Goal: Check status: Check status

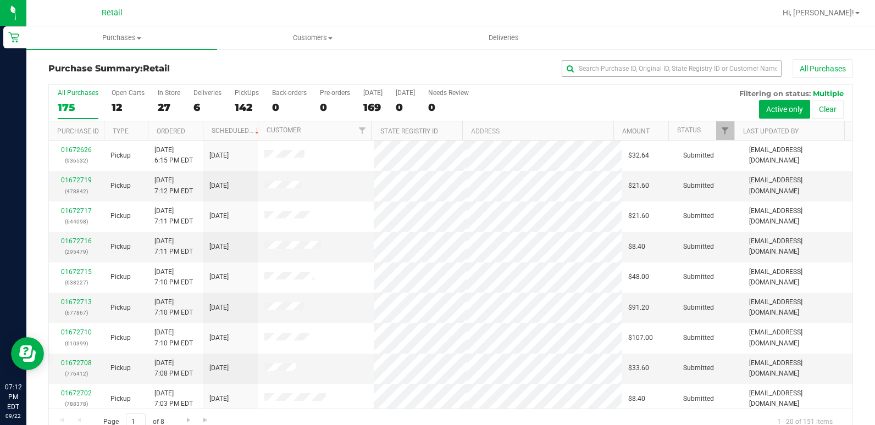
click at [603, 76] on div "Purchase Summary: Retail All Purchases" at bounding box center [450, 71] width 804 height 24
click at [603, 76] on input "text" at bounding box center [671, 68] width 220 height 16
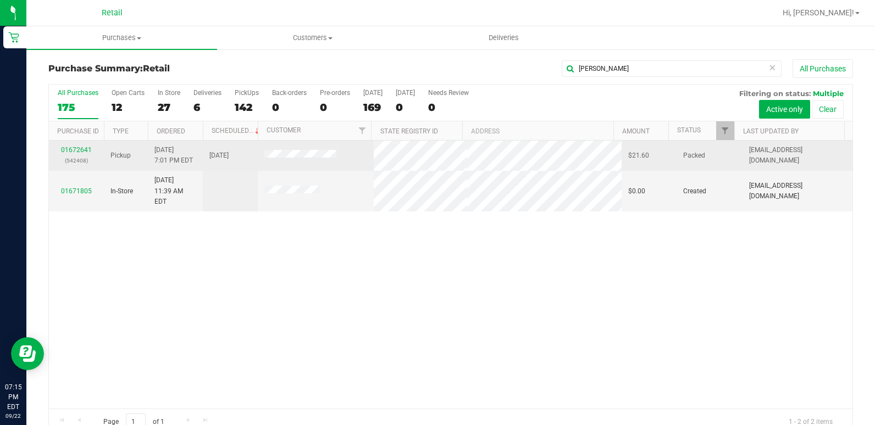
click at [86, 154] on div "01672641 (542408)" at bounding box center [76, 155] width 42 height 21
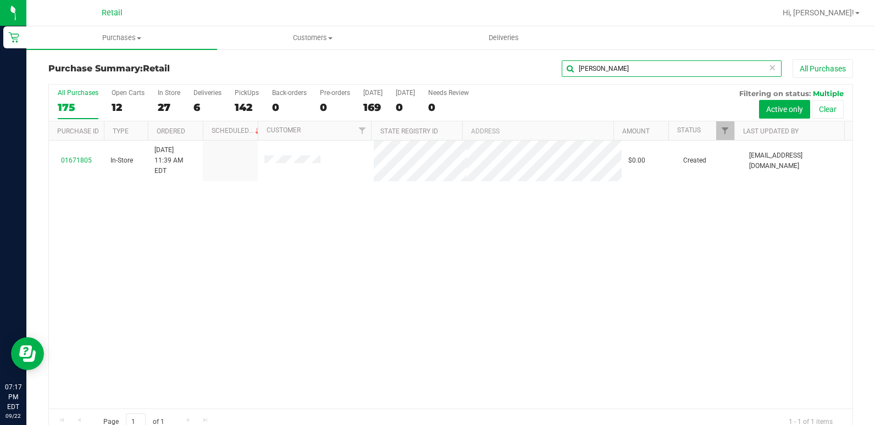
click at [630, 76] on input "[PERSON_NAME]" at bounding box center [671, 68] width 220 height 16
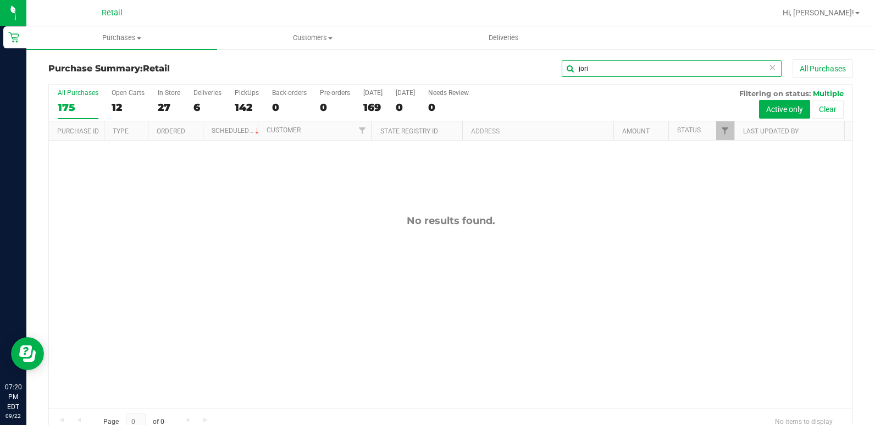
drag, startPoint x: 597, startPoint y: 72, endPoint x: 548, endPoint y: 76, distance: 49.1
click at [548, 76] on div "jori All Purchases" at bounding box center [584, 68] width 536 height 19
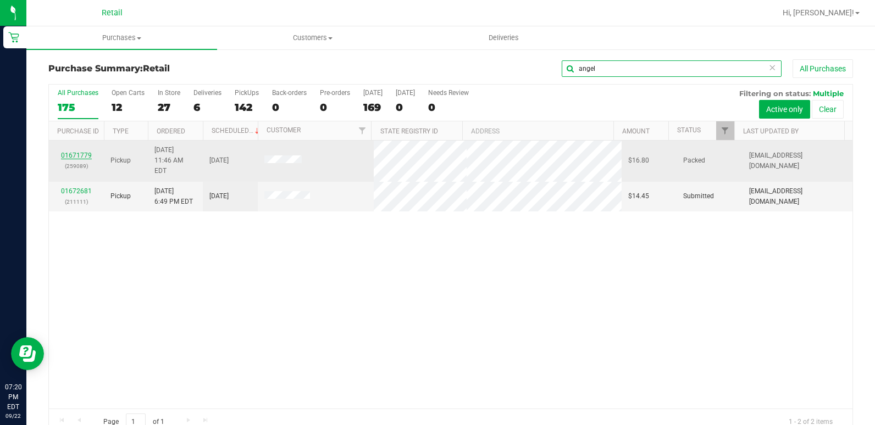
type input "angel"
click at [72, 153] on link "01671779" at bounding box center [76, 156] width 31 height 8
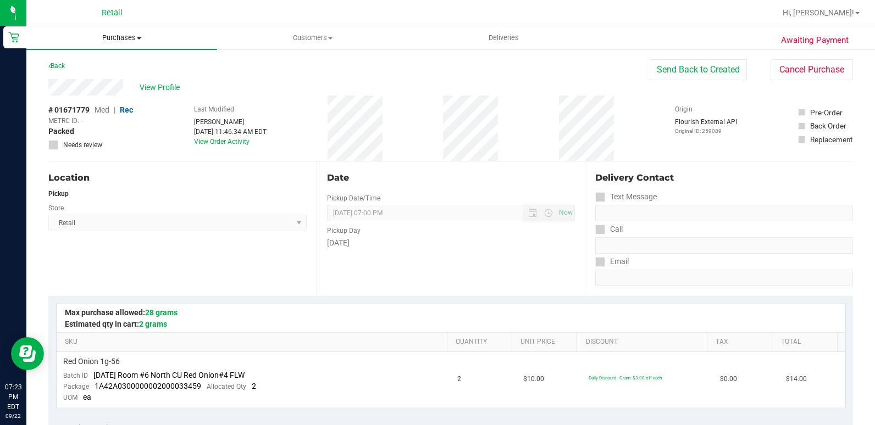
click at [119, 38] on span "Purchases" at bounding box center [121, 38] width 191 height 10
click at [108, 59] on ul "Summary of purchases Fulfillment All purchases" at bounding box center [121, 79] width 191 height 59
click at [120, 43] on uib-tab-heading "Purchases Summary of purchases Fulfillment All purchases" at bounding box center [121, 37] width 191 height 23
click at [102, 65] on span "Summary of purchases" at bounding box center [82, 66] width 113 height 9
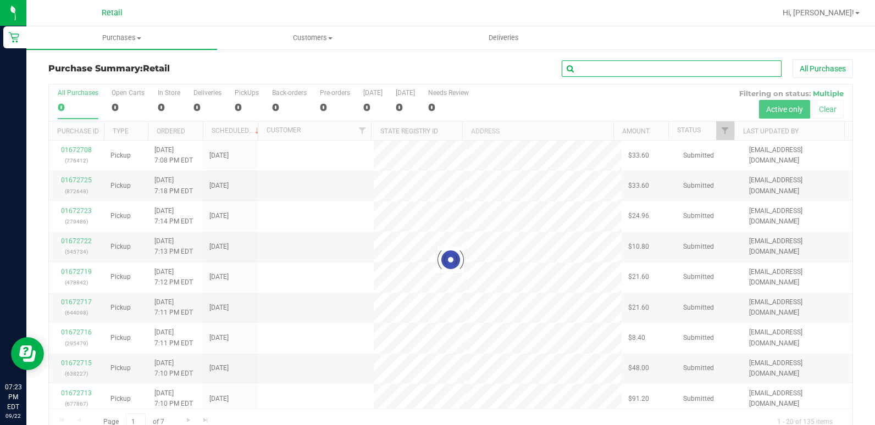
click at [631, 65] on input "text" at bounding box center [671, 68] width 220 height 16
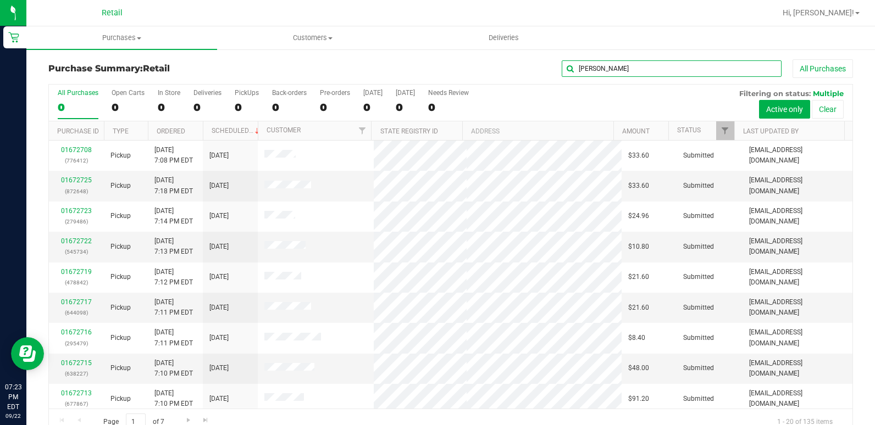
type input "[PERSON_NAME]"
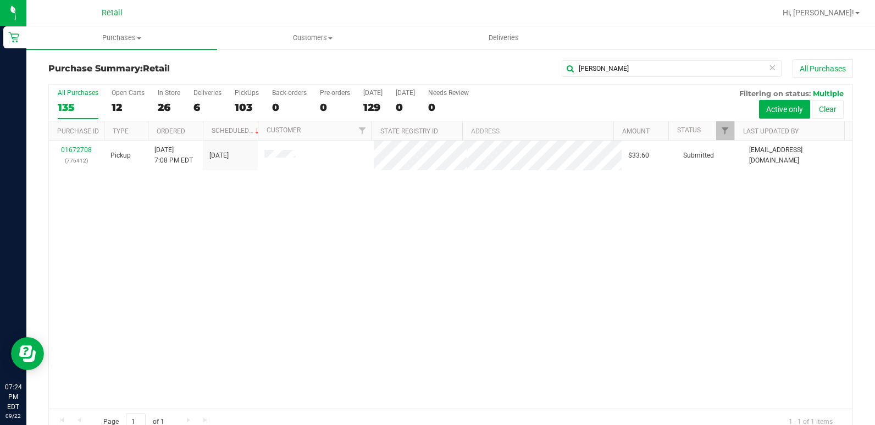
click at [768, 68] on icon at bounding box center [772, 66] width 8 height 13
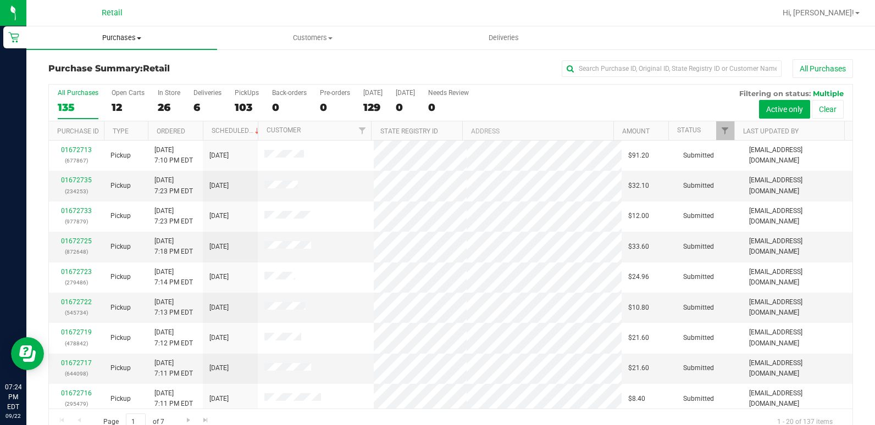
click at [88, 47] on uib-tab-heading "Purchases Summary of purchases Fulfillment All purchases" at bounding box center [121, 37] width 191 height 23
click at [96, 71] on li "Summary of purchases" at bounding box center [121, 66] width 191 height 13
click at [638, 60] on div "All Purchases" at bounding box center [584, 68] width 536 height 19
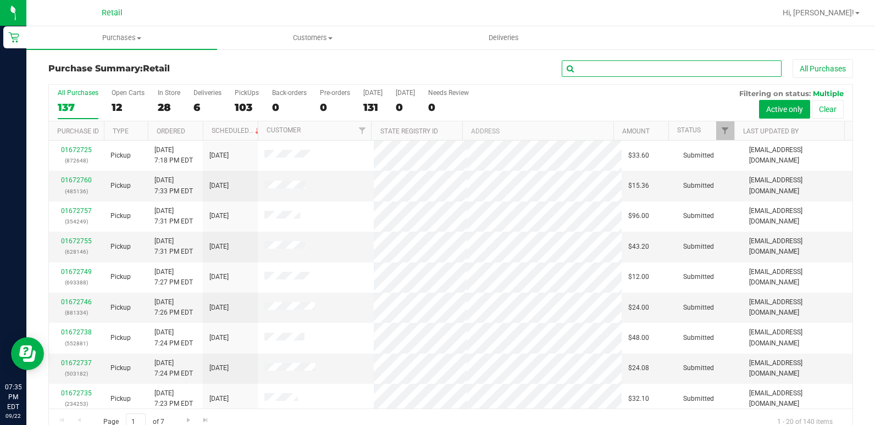
click at [629, 68] on input "text" at bounding box center [671, 68] width 220 height 16
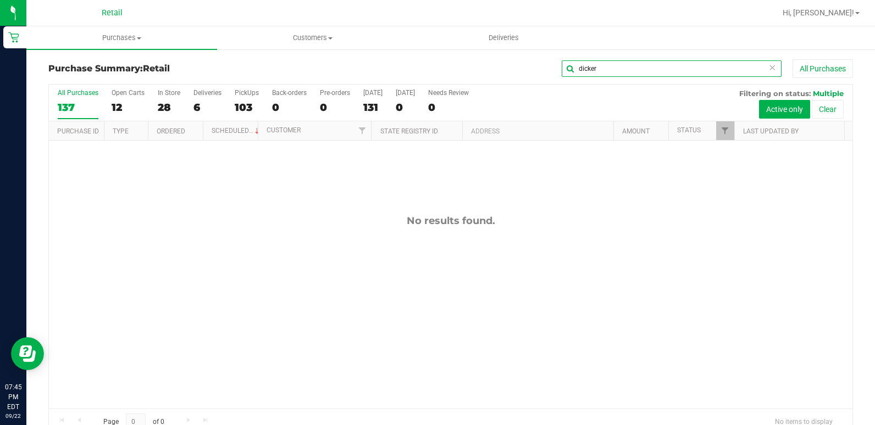
click at [629, 74] on input "dicker" at bounding box center [671, 68] width 220 height 16
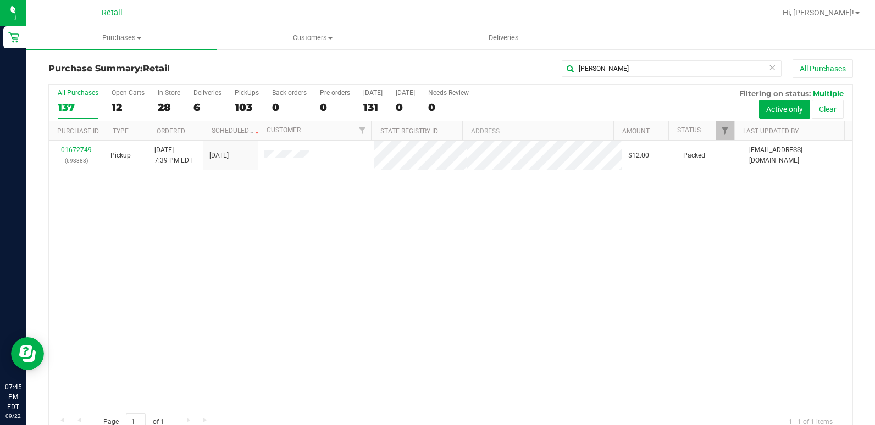
click at [540, 238] on div "01672749 (693388) Pickup [DATE] 7:39 PM EDT 9/22/2025 $12.00 Packed [EMAIL_ADDR…" at bounding box center [450, 275] width 803 height 268
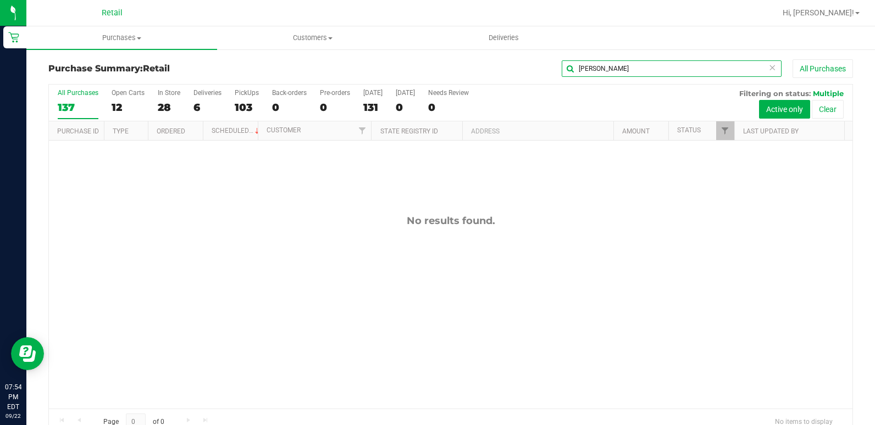
click at [636, 65] on input "[PERSON_NAME]" at bounding box center [671, 68] width 220 height 16
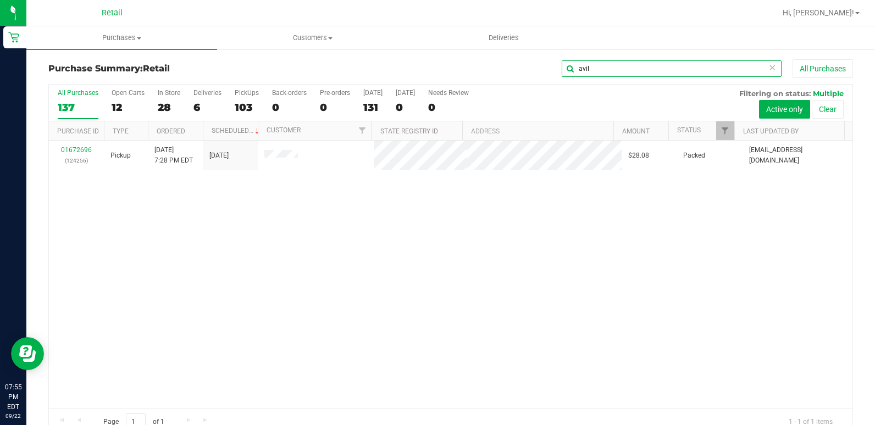
type input "avil"
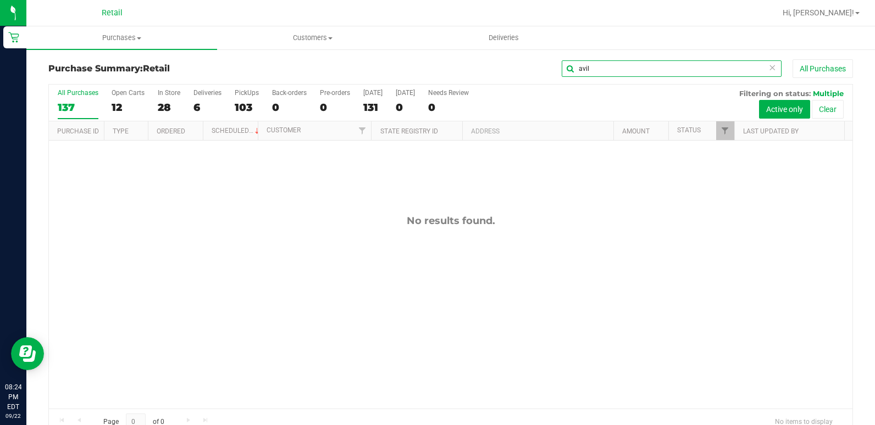
click at [766, 69] on div "avil" at bounding box center [671, 68] width 220 height 16
click at [768, 66] on icon at bounding box center [772, 66] width 8 height 13
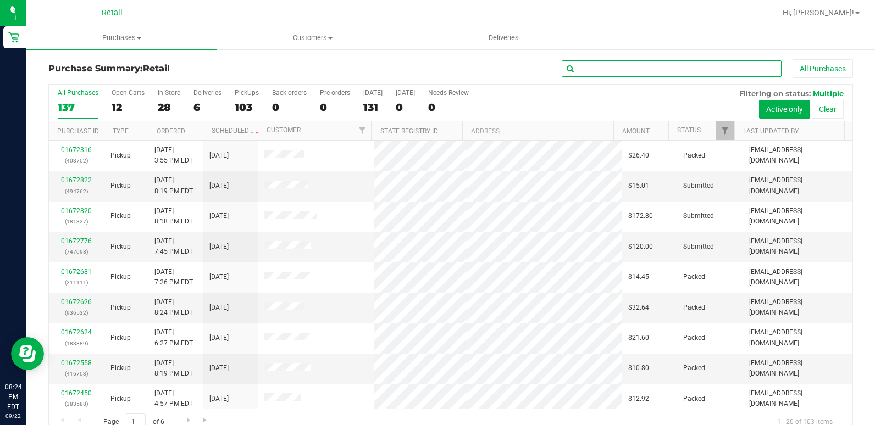
click at [766, 66] on input "text" at bounding box center [671, 68] width 220 height 16
type input "[PERSON_NAME]"
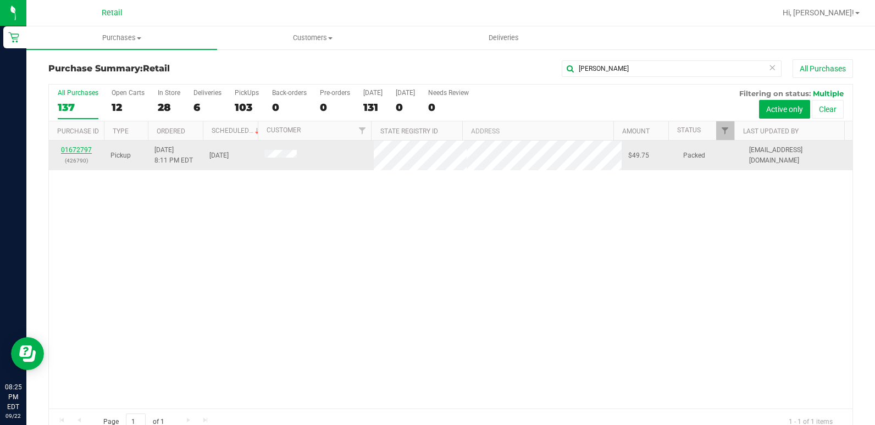
click at [76, 153] on link "01672797" at bounding box center [76, 150] width 31 height 8
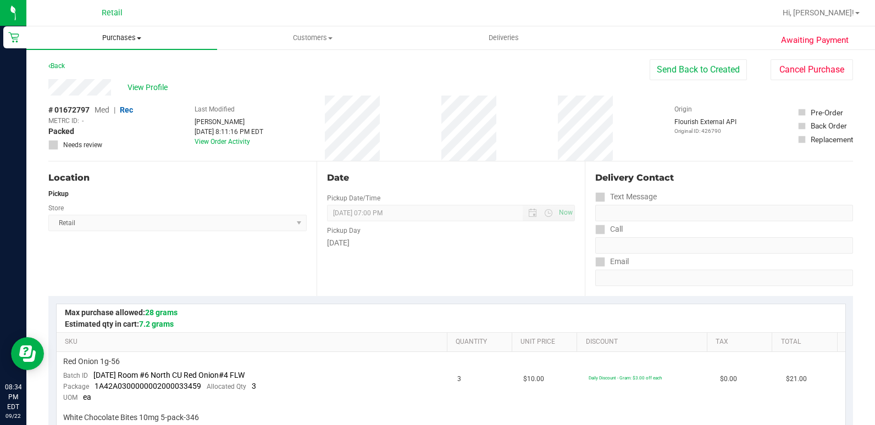
click at [107, 35] on span "Purchases" at bounding box center [121, 38] width 191 height 10
click at [100, 67] on span "Summary of purchases" at bounding box center [82, 66] width 113 height 9
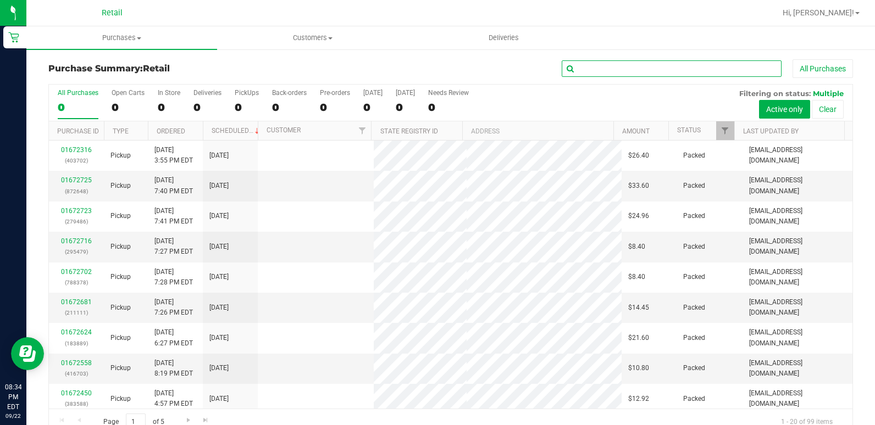
click at [611, 71] on input "text" at bounding box center [671, 68] width 220 height 16
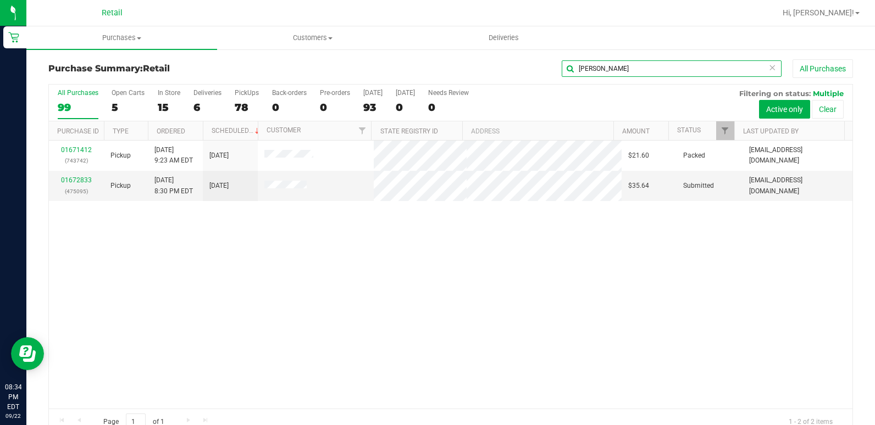
type input "[PERSON_NAME]"
click at [689, 342] on div "01671412 (743742) Pickup [DATE] 9:23 AM EDT 9/22/2025 $21.60 Packed [EMAIL_ADDR…" at bounding box center [450, 275] width 803 height 268
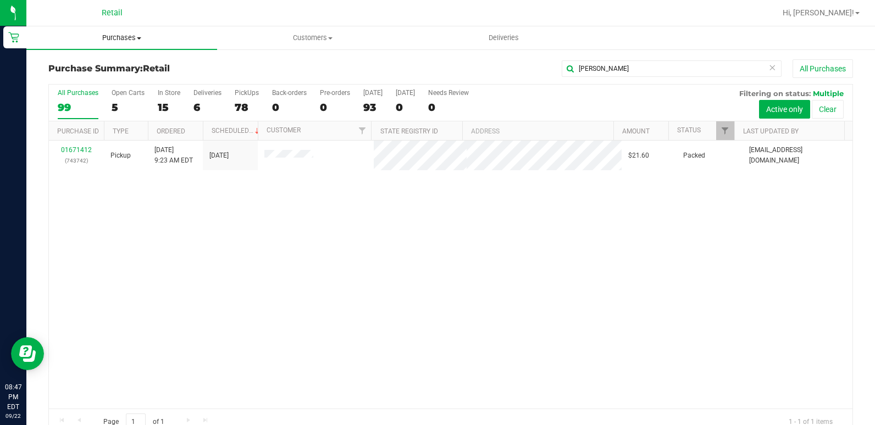
click at [113, 34] on span "Purchases" at bounding box center [121, 38] width 191 height 10
click at [94, 62] on span "Summary of purchases" at bounding box center [82, 66] width 113 height 9
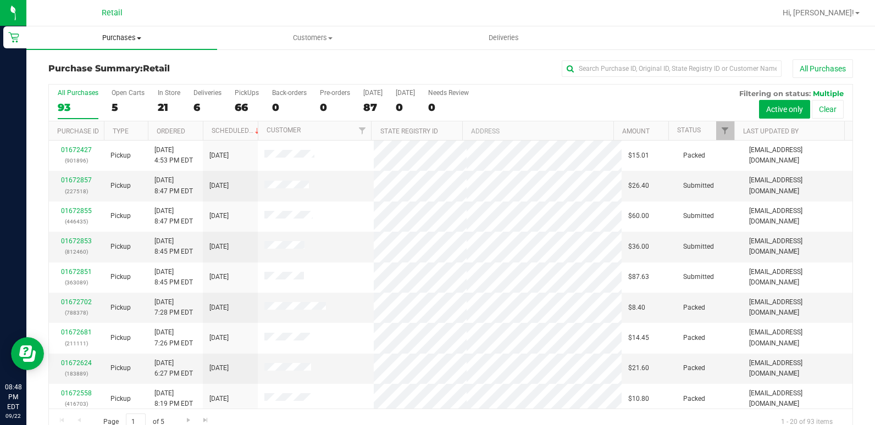
click at [140, 48] on uib-tab-heading "Purchases Summary of purchases Fulfillment All purchases" at bounding box center [121, 37] width 191 height 23
click at [107, 67] on span "Summary of purchases" at bounding box center [82, 66] width 113 height 9
click at [105, 34] on span "Purchases" at bounding box center [121, 38] width 191 height 10
click at [113, 63] on span "Summary of purchases" at bounding box center [82, 66] width 113 height 9
click at [116, 38] on span "Purchases" at bounding box center [121, 38] width 191 height 10
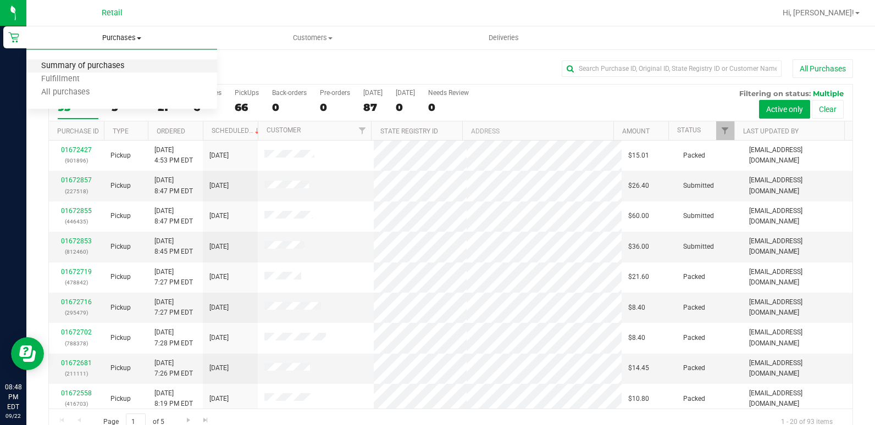
click at [109, 67] on span "Summary of purchases" at bounding box center [82, 66] width 113 height 9
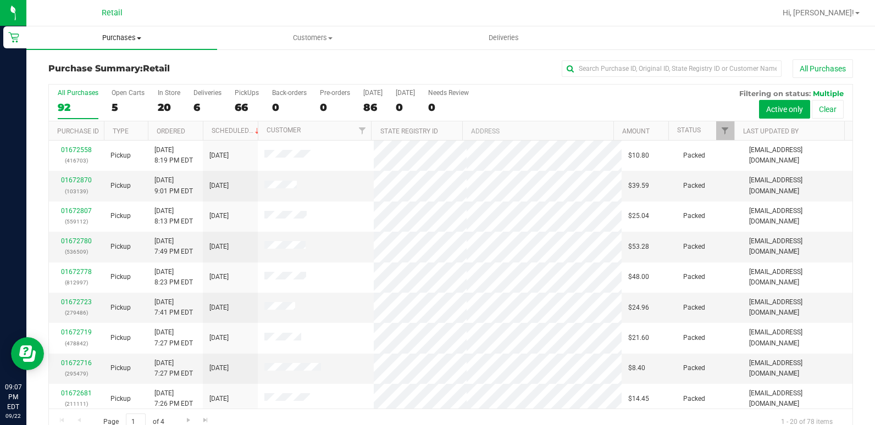
click at [113, 39] on span "Purchases" at bounding box center [121, 38] width 191 height 10
click at [116, 73] on li "Fulfillment" at bounding box center [121, 79] width 191 height 13
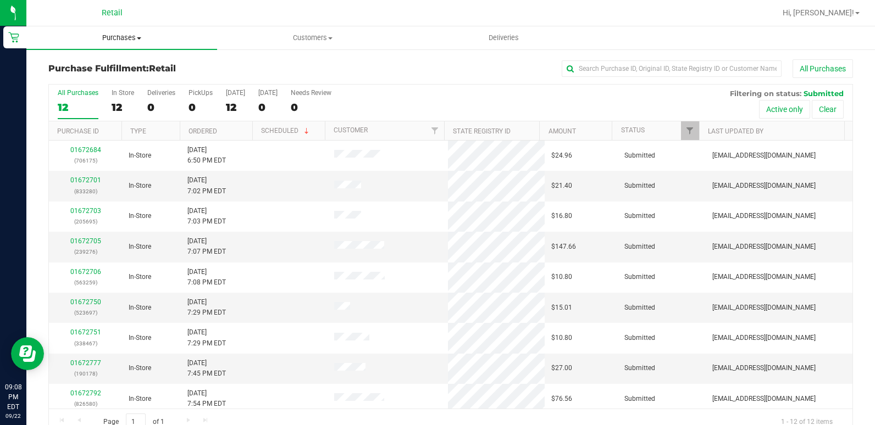
click at [114, 35] on span "Purchases" at bounding box center [121, 38] width 191 height 10
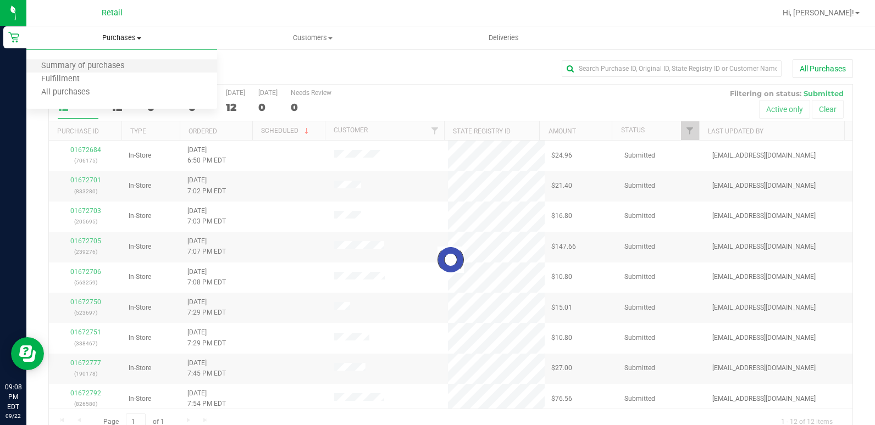
click at [92, 71] on li "Summary of purchases" at bounding box center [121, 66] width 191 height 13
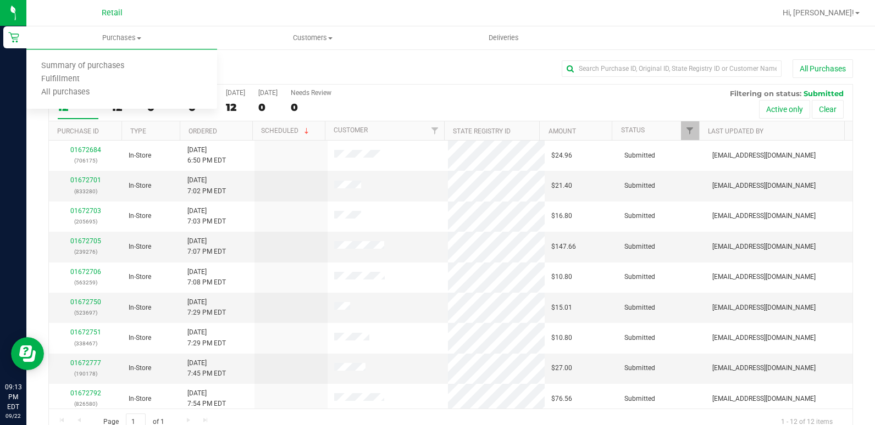
click at [681, 79] on div "Purchase Fulfillment: Retail All Purchases" at bounding box center [450, 71] width 804 height 24
drag, startPoint x: 682, startPoint y: 77, endPoint x: 693, endPoint y: 70, distance: 12.8
click at [683, 76] on div "All Purchases" at bounding box center [584, 68] width 536 height 19
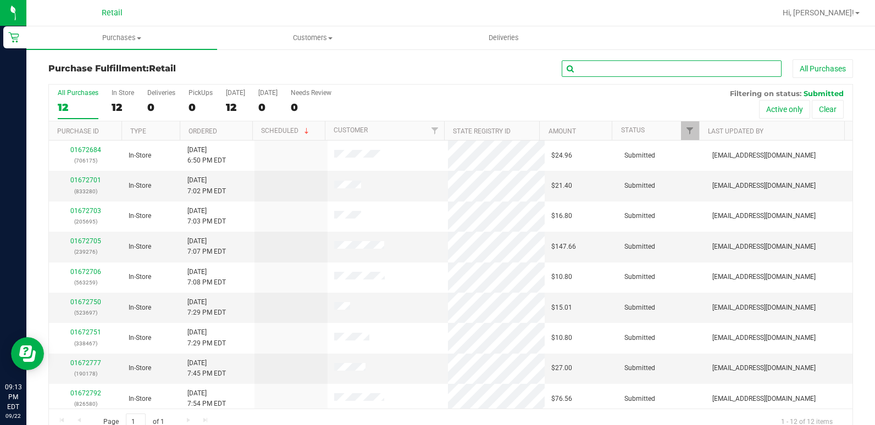
click at [693, 70] on input "text" at bounding box center [671, 68] width 220 height 16
type input "[PERSON_NAME]"
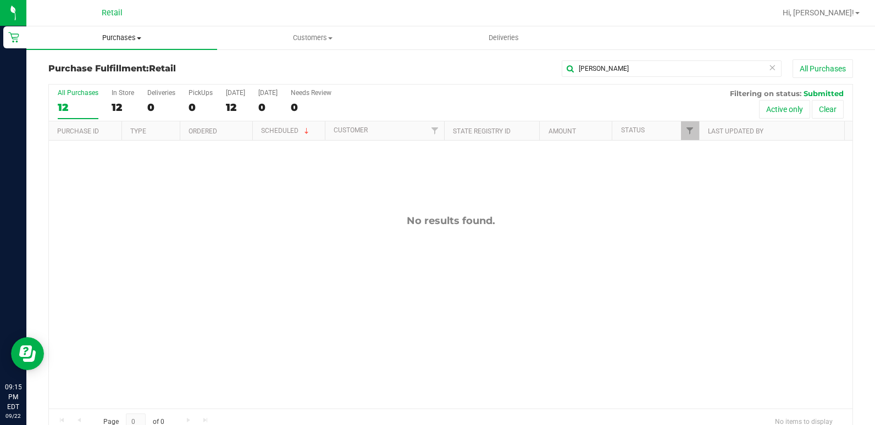
click at [119, 37] on span "Purchases" at bounding box center [121, 38] width 191 height 10
click at [114, 60] on li "Summary of purchases" at bounding box center [121, 66] width 191 height 13
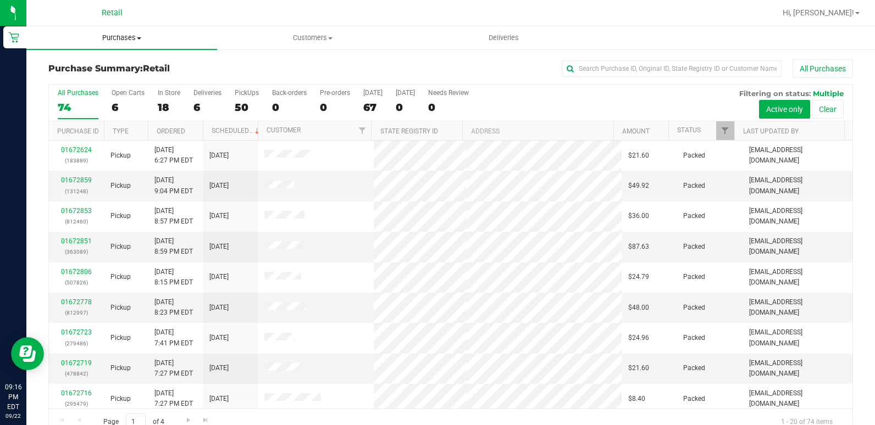
click at [121, 40] on span "Purchases" at bounding box center [121, 38] width 191 height 10
click at [125, 68] on span "Summary of purchases" at bounding box center [82, 66] width 113 height 9
click at [121, 45] on uib-tab-heading "Purchases Summary of purchases Fulfillment All purchases" at bounding box center [121, 37] width 191 height 23
click at [123, 65] on span "Summary of purchases" at bounding box center [82, 66] width 113 height 9
click at [444, 60] on div "All Purchases" at bounding box center [584, 68] width 536 height 19
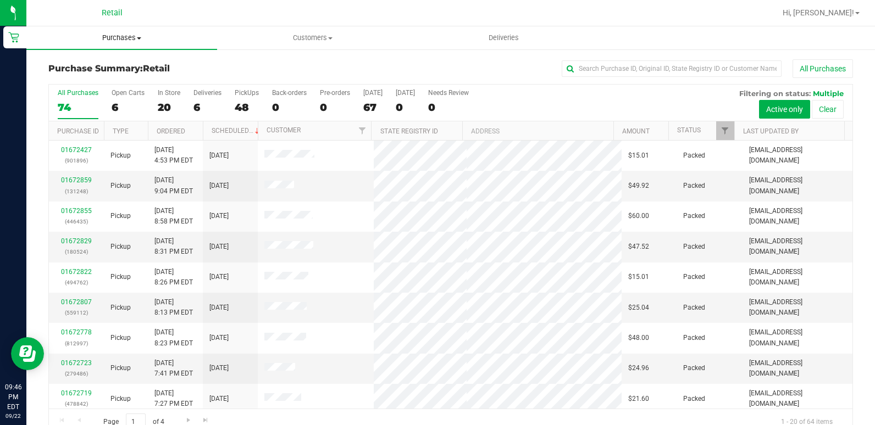
click at [125, 34] on span "Purchases" at bounding box center [121, 38] width 191 height 10
click at [126, 68] on span "Summary of purchases" at bounding box center [82, 66] width 113 height 9
click at [144, 22] on div "Retail" at bounding box center [114, 12] width 165 height 21
drag, startPoint x: 125, startPoint y: 50, endPoint x: 125, endPoint y: 37, distance: 12.6
click at [125, 50] on div "Purchase Summary: Retail All Purchases All Purchases 64 Open Carts 7 In Store 2…" at bounding box center [450, 247] width 848 height 398
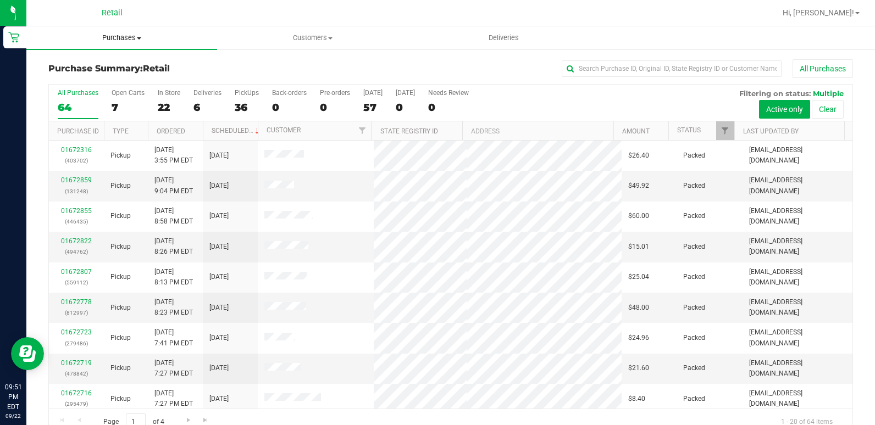
click at [125, 31] on uib-tab-heading "Purchases Summary of purchases Fulfillment All purchases" at bounding box center [121, 37] width 191 height 23
click at [126, 42] on span "Purchases" at bounding box center [121, 38] width 191 height 10
click at [112, 82] on li "Fulfillment" at bounding box center [121, 79] width 191 height 13
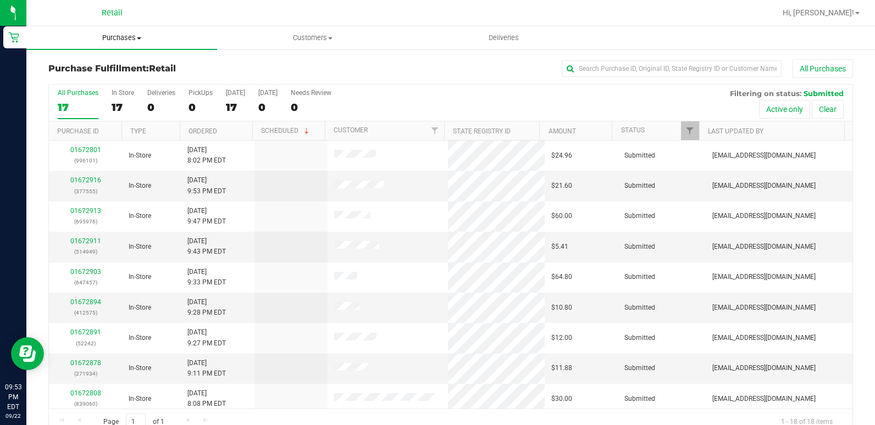
click at [116, 38] on span "Purchases" at bounding box center [121, 38] width 191 height 10
click at [115, 62] on span "Summary of purchases" at bounding box center [82, 66] width 113 height 9
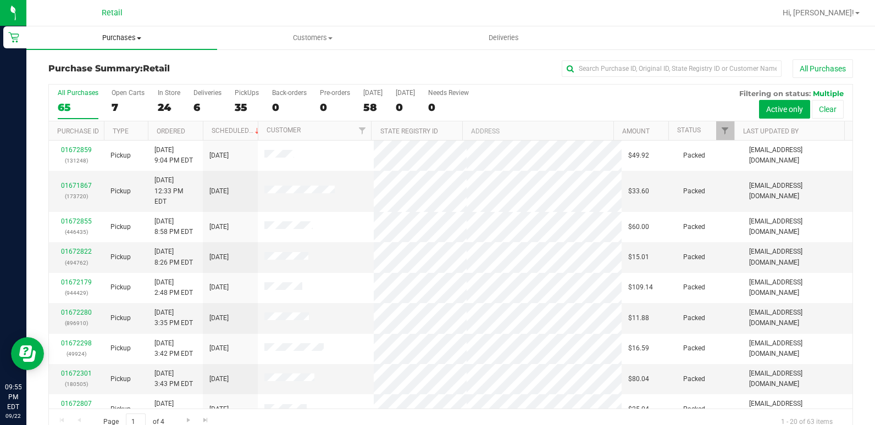
click at [116, 46] on uib-tab-heading "Purchases Summary of purchases Fulfillment All purchases" at bounding box center [121, 37] width 191 height 23
click at [115, 67] on span "Summary of purchases" at bounding box center [82, 66] width 113 height 9
click at [127, 43] on uib-tab-heading "Purchases Summary of purchases Fulfillment All purchases" at bounding box center [121, 37] width 191 height 23
click at [118, 75] on li "Fulfillment" at bounding box center [121, 79] width 191 height 13
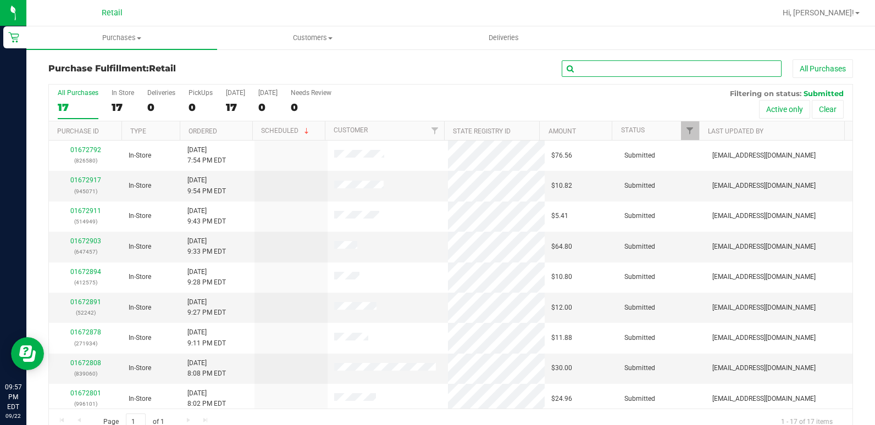
click at [686, 61] on input "text" at bounding box center [671, 68] width 220 height 16
